Goal: Find specific fact: Find contact information

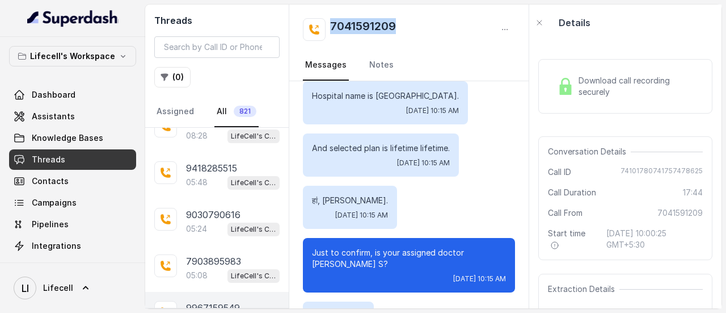
scroll to position [227, 0]
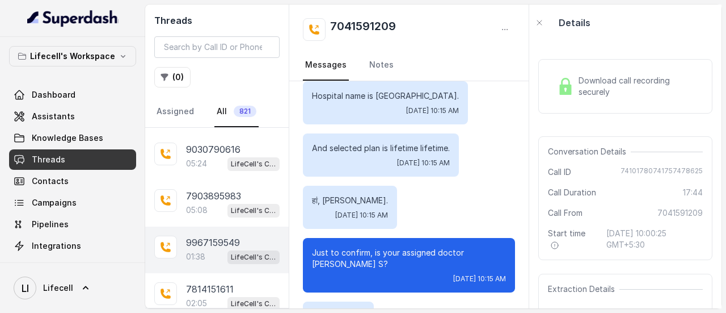
click at [209, 240] on p "9967159549" at bounding box center [213, 242] width 54 height 14
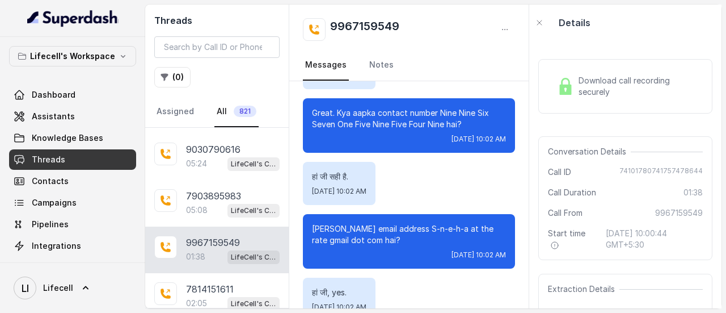
scroll to position [739, 0]
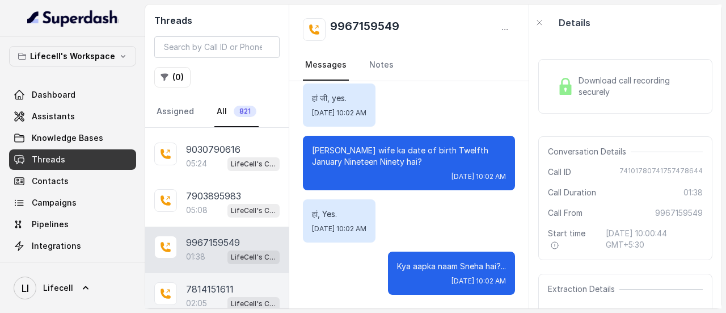
click at [203, 296] on div "02:05 LifeCell's Call Assistant" at bounding box center [233, 303] width 94 height 15
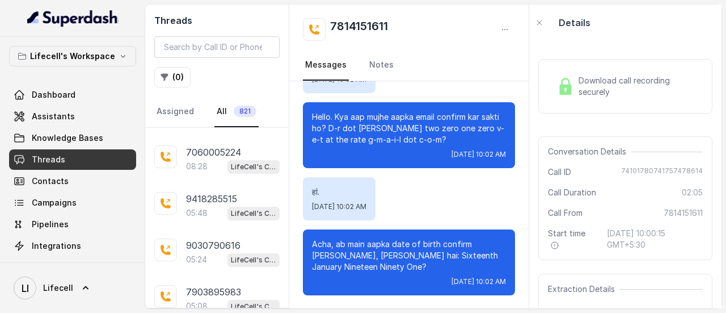
scroll to position [113, 0]
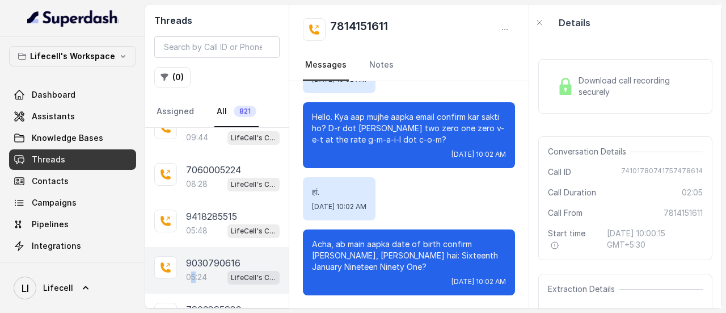
click at [195, 271] on p "05:24" at bounding box center [196, 276] width 21 height 11
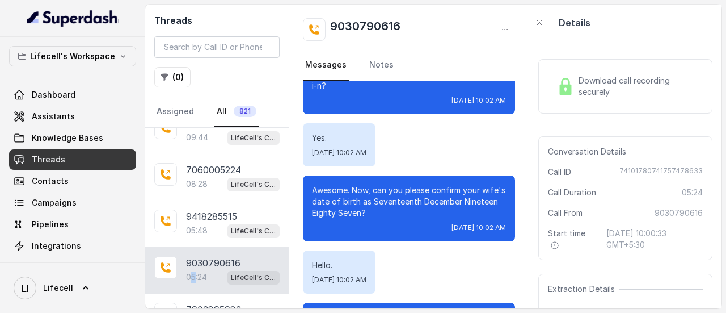
scroll to position [1248, 0]
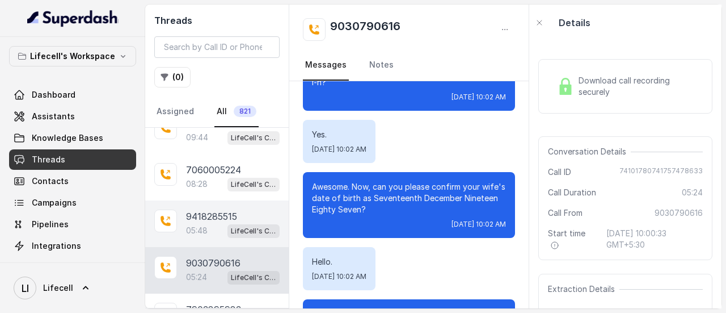
click at [210, 216] on p "9418285515" at bounding box center [211, 216] width 51 height 14
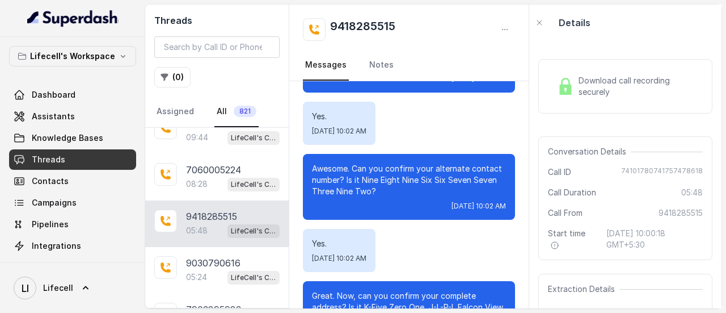
scroll to position [908, 0]
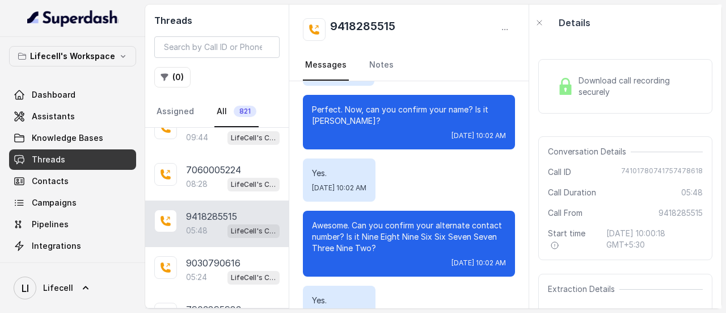
click at [654, 166] on span "74101780741757478618" at bounding box center [662, 171] width 82 height 11
copy span "74101780741757478618"
click at [675, 207] on span "9418285515" at bounding box center [681, 212] width 44 height 11
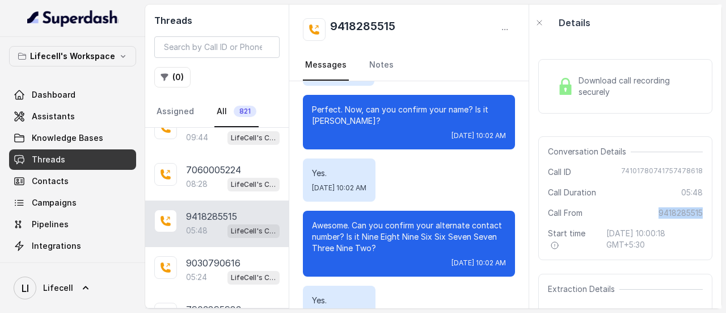
copy span "9418285515"
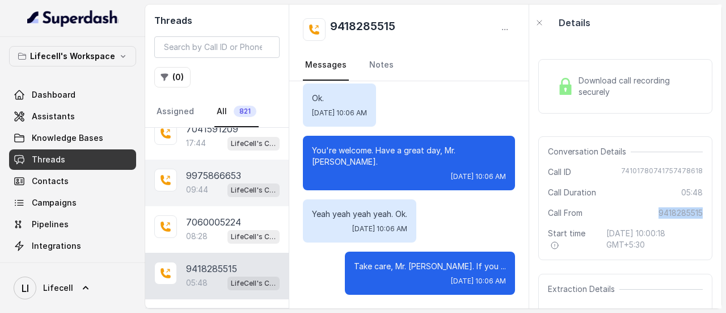
scroll to position [227, 0]
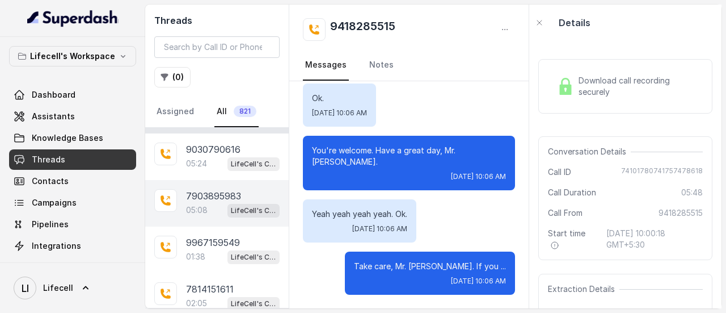
click at [212, 196] on p "7903895983" at bounding box center [213, 196] width 55 height 14
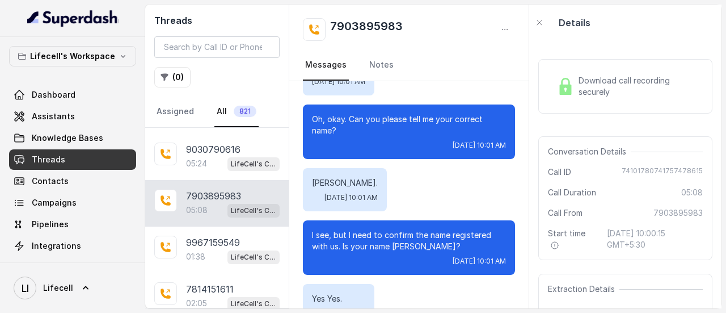
scroll to position [397, 0]
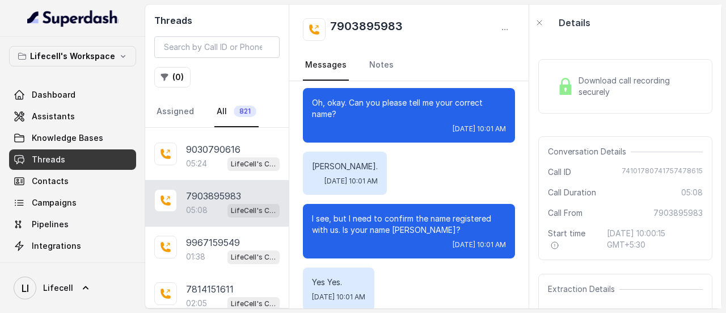
drag, startPoint x: 365, startPoint y: 165, endPoint x: 296, endPoint y: 169, distance: 69.9
drag, startPoint x: 388, startPoint y: 151, endPoint x: 382, endPoint y: 155, distance: 6.9
click at [387, 151] on div "[PERSON_NAME]. [DATE] 10:01 AM" at bounding box center [345, 172] width 84 height 43
drag, startPoint x: 313, startPoint y: 164, endPoint x: 366, endPoint y: 153, distance: 54.0
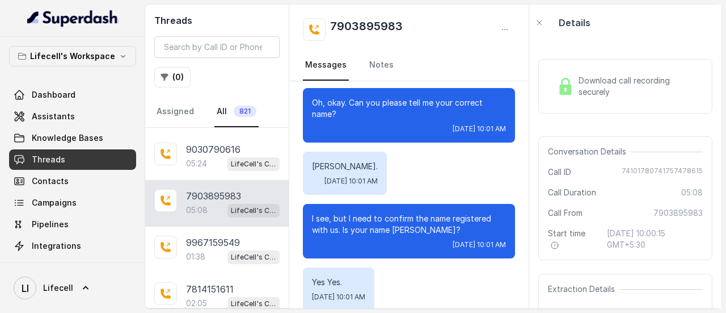
click at [365, 154] on div "[PERSON_NAME]. [DATE] 10:01 AM" at bounding box center [345, 172] width 84 height 43
copy p "[PERSON_NAME]"
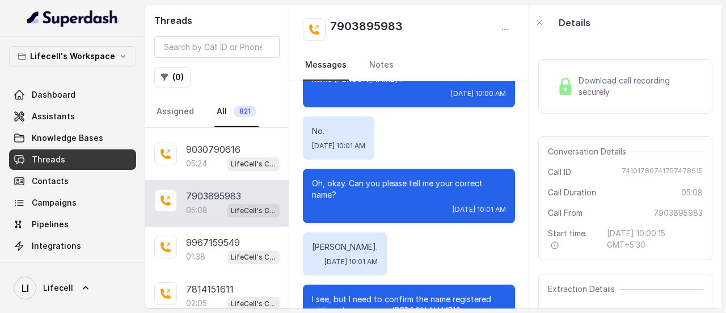
scroll to position [340, 0]
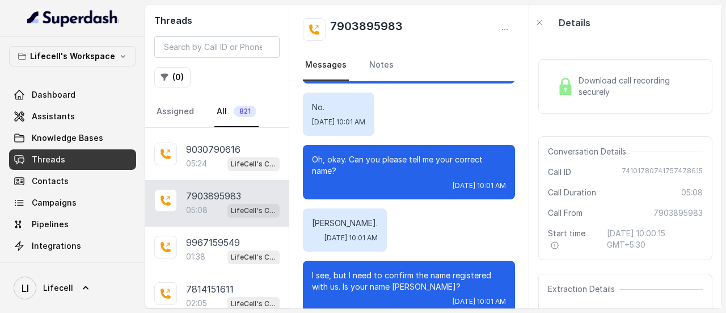
click at [650, 171] on span "74101780741757478615" at bounding box center [662, 171] width 81 height 11
copy span "74101780741757478615"
click at [681, 212] on span "7903895983" at bounding box center [678, 212] width 49 height 11
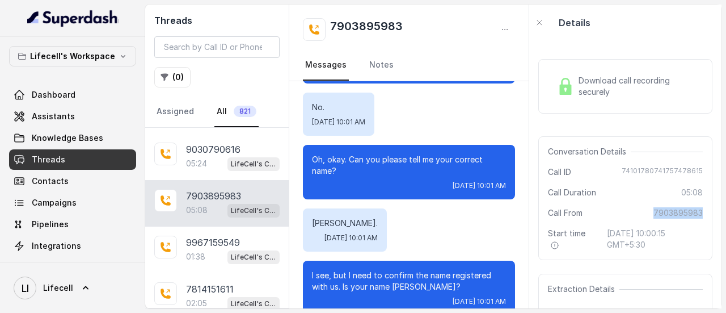
copy span "7903895983"
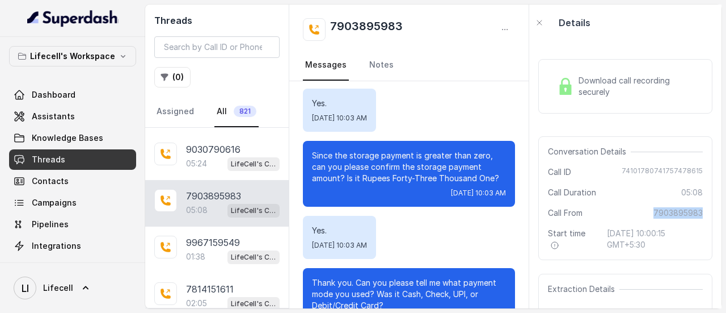
scroll to position [2042, 0]
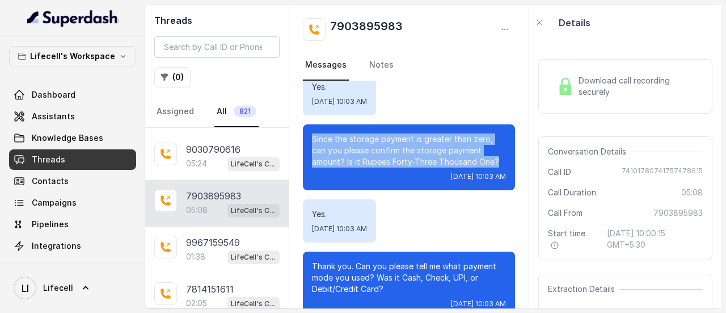
drag, startPoint x: 311, startPoint y: 125, endPoint x: 351, endPoint y: 161, distance: 53.4
click at [351, 161] on div "Since the storage payment is greater than zero, can you please confirm the stor…" at bounding box center [409, 157] width 212 height 66
copy p "Since the storage payment is greater than zero, can you please confirm the stor…"
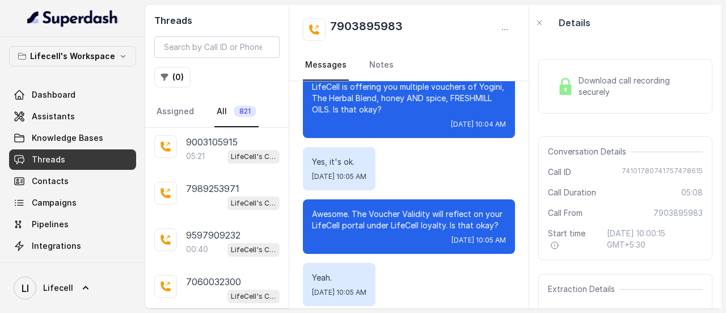
scroll to position [908, 0]
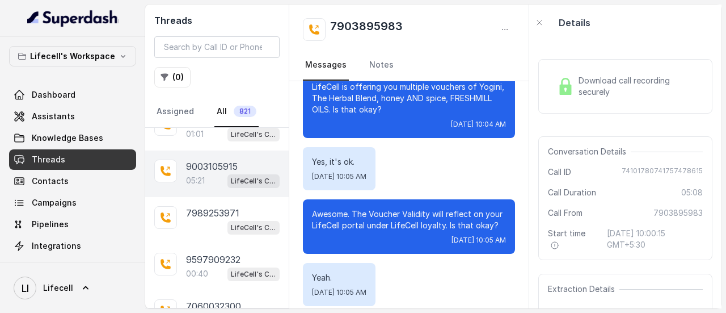
click at [224, 159] on p "9003105915" at bounding box center [212, 166] width 52 height 14
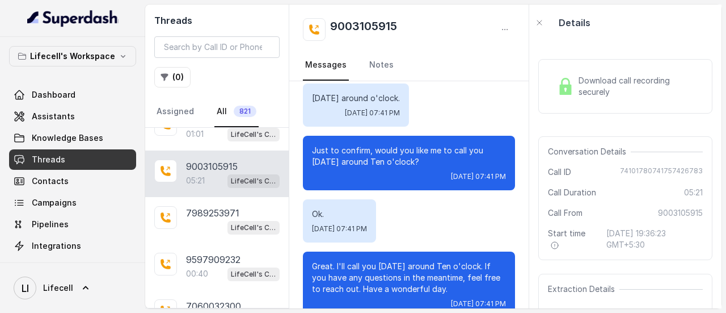
scroll to position [3097, 0]
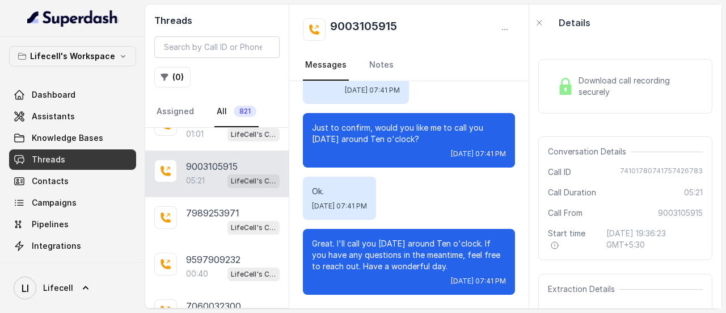
click at [368, 28] on h2 "9003105915" at bounding box center [363, 29] width 67 height 23
copy h2 "9003105915"
click at [250, 47] on input "search" at bounding box center [216, 47] width 125 height 22
paste input "9003105915"
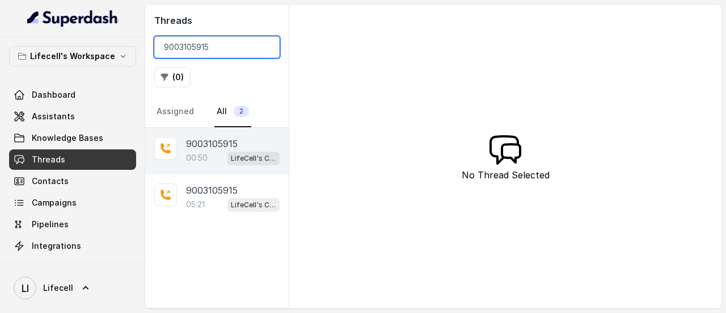
type input "9003105915"
click at [201, 159] on p "00:50" at bounding box center [197, 157] width 22 height 11
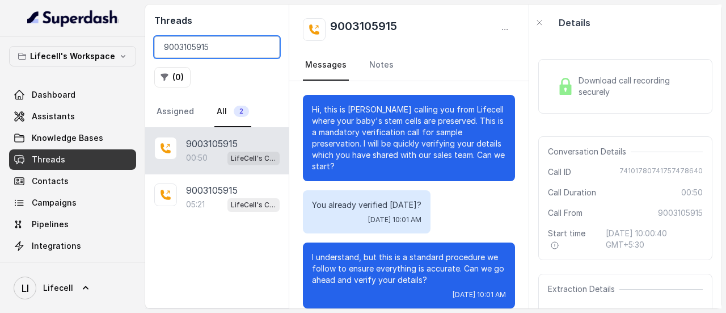
click at [267, 48] on input "9003105915" at bounding box center [216, 47] width 125 height 22
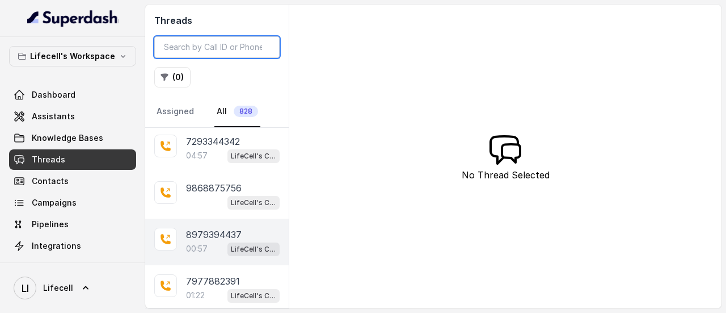
scroll to position [170, 0]
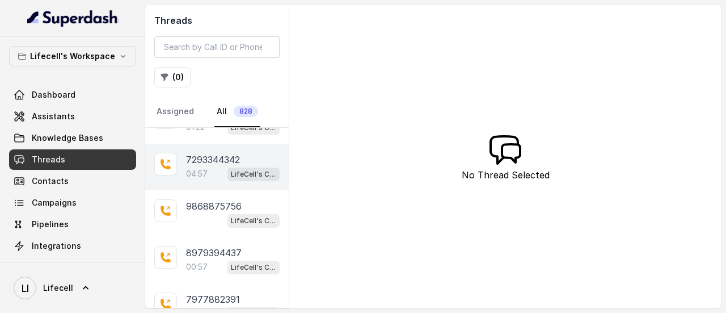
click at [228, 169] on span "LifeCell's Call Assistant" at bounding box center [254, 174] width 52 height 14
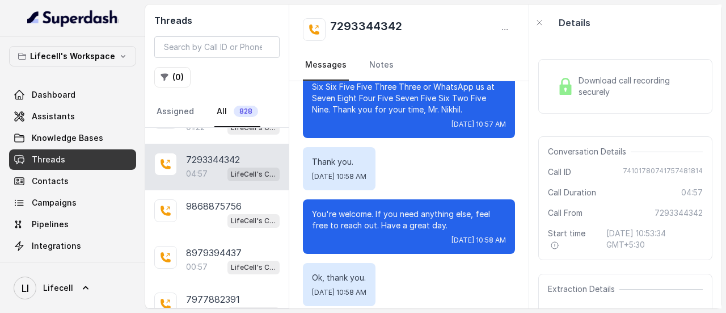
scroll to position [2979, 0]
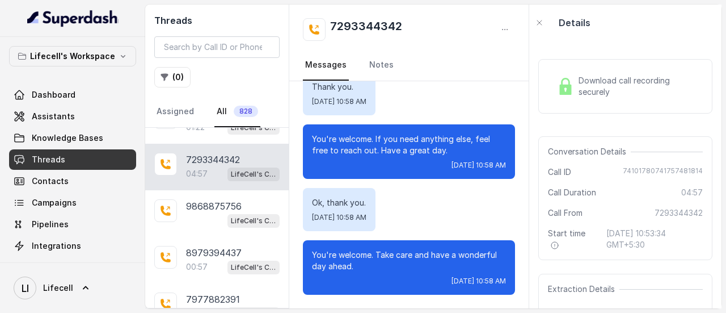
click at [572, 85] on img at bounding box center [565, 86] width 17 height 17
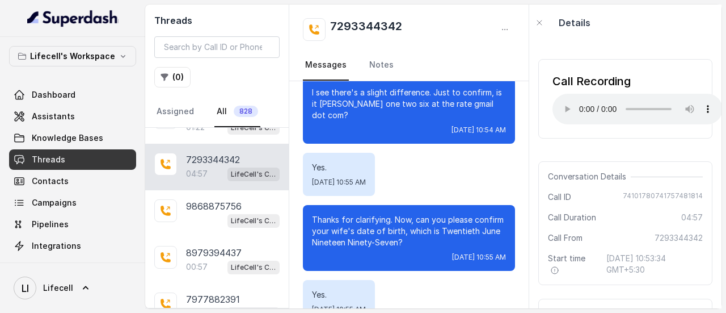
scroll to position [937, 0]
click at [366, 30] on h2 "7293344342" at bounding box center [366, 29] width 72 height 23
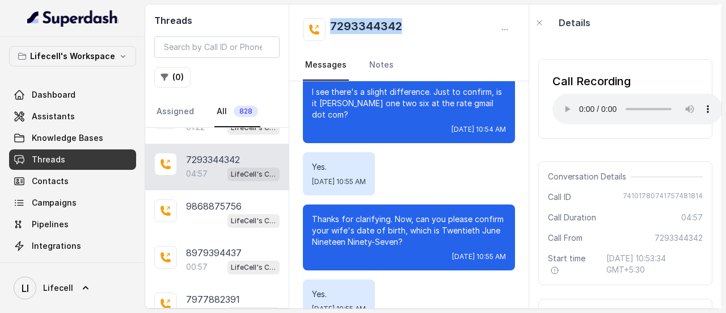
click at [366, 30] on h2 "7293344342" at bounding box center [366, 29] width 72 height 23
copy h2 "7293344342"
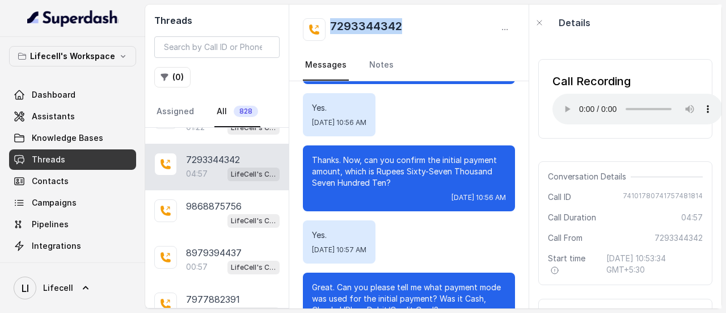
scroll to position [2185, 0]
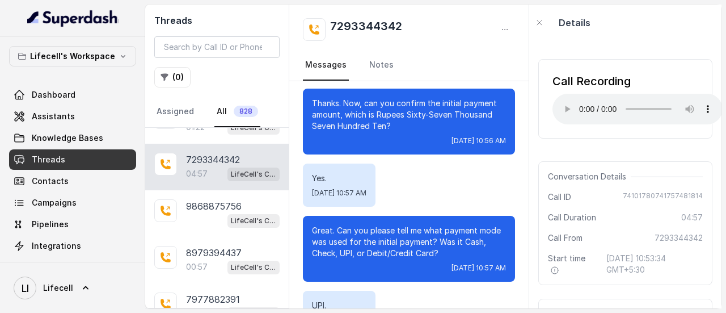
click at [652, 193] on span "74101780741757481814" at bounding box center [663, 196] width 80 height 11
copy span "74101780741757481814"
click at [655, 238] on span "7293344342" at bounding box center [679, 237] width 48 height 11
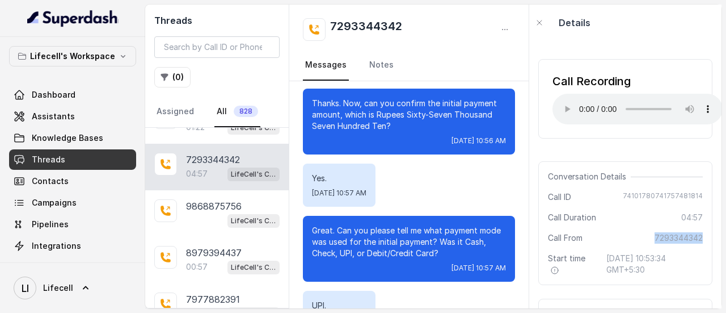
click at [655, 238] on span "7293344342" at bounding box center [679, 237] width 48 height 11
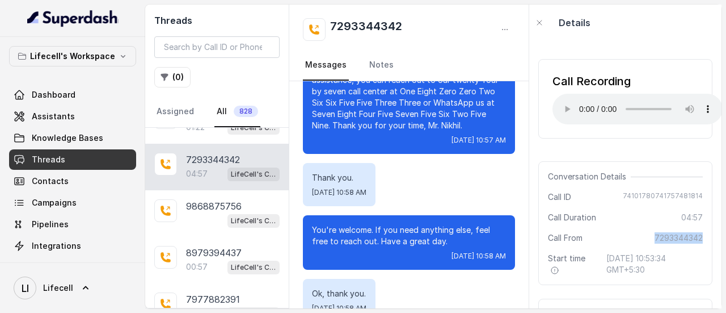
scroll to position [2979, 0]
